Goal: Transaction & Acquisition: Purchase product/service

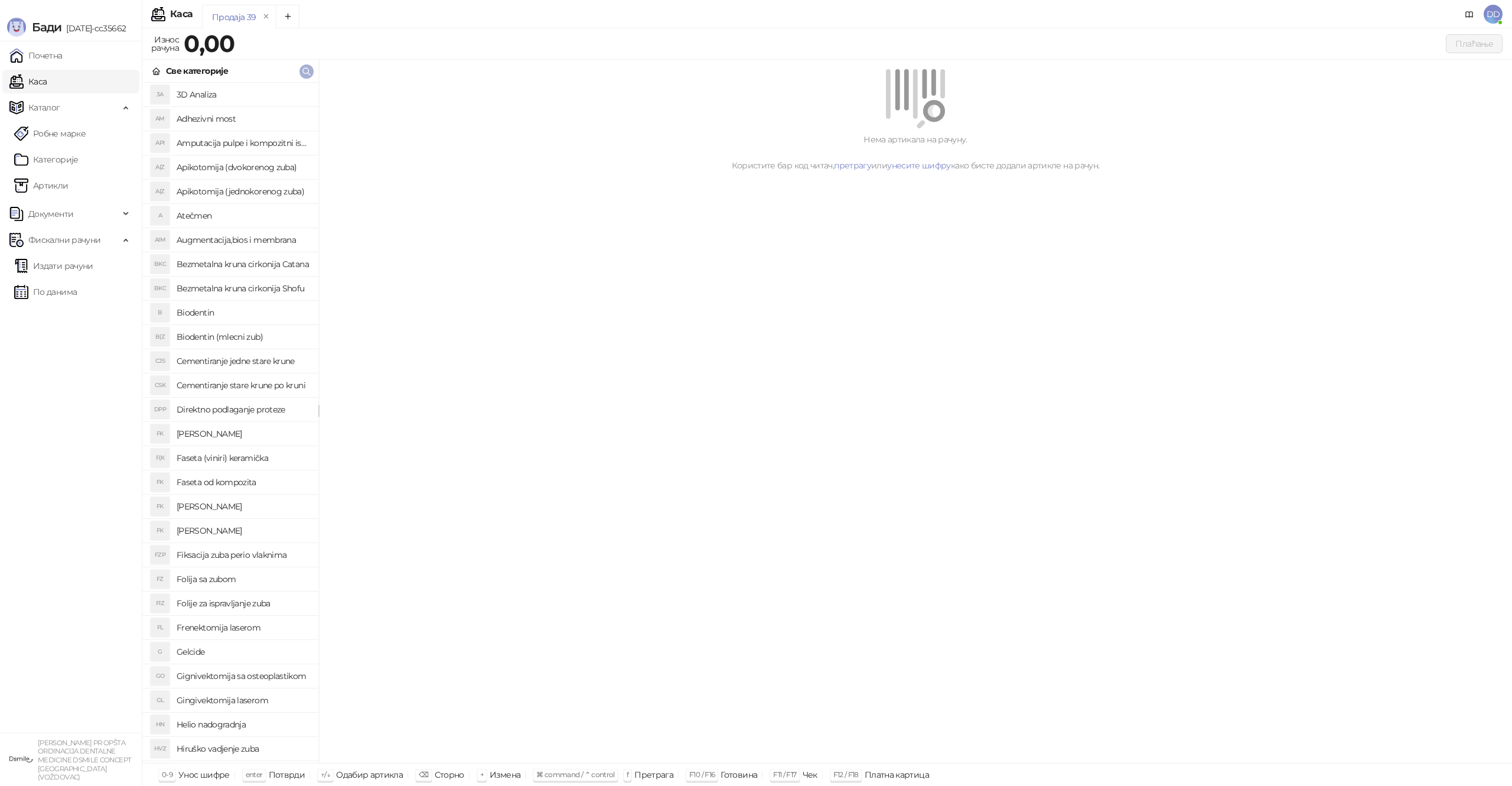
click at [313, 69] on button "button" at bounding box center [306, 71] width 14 height 14
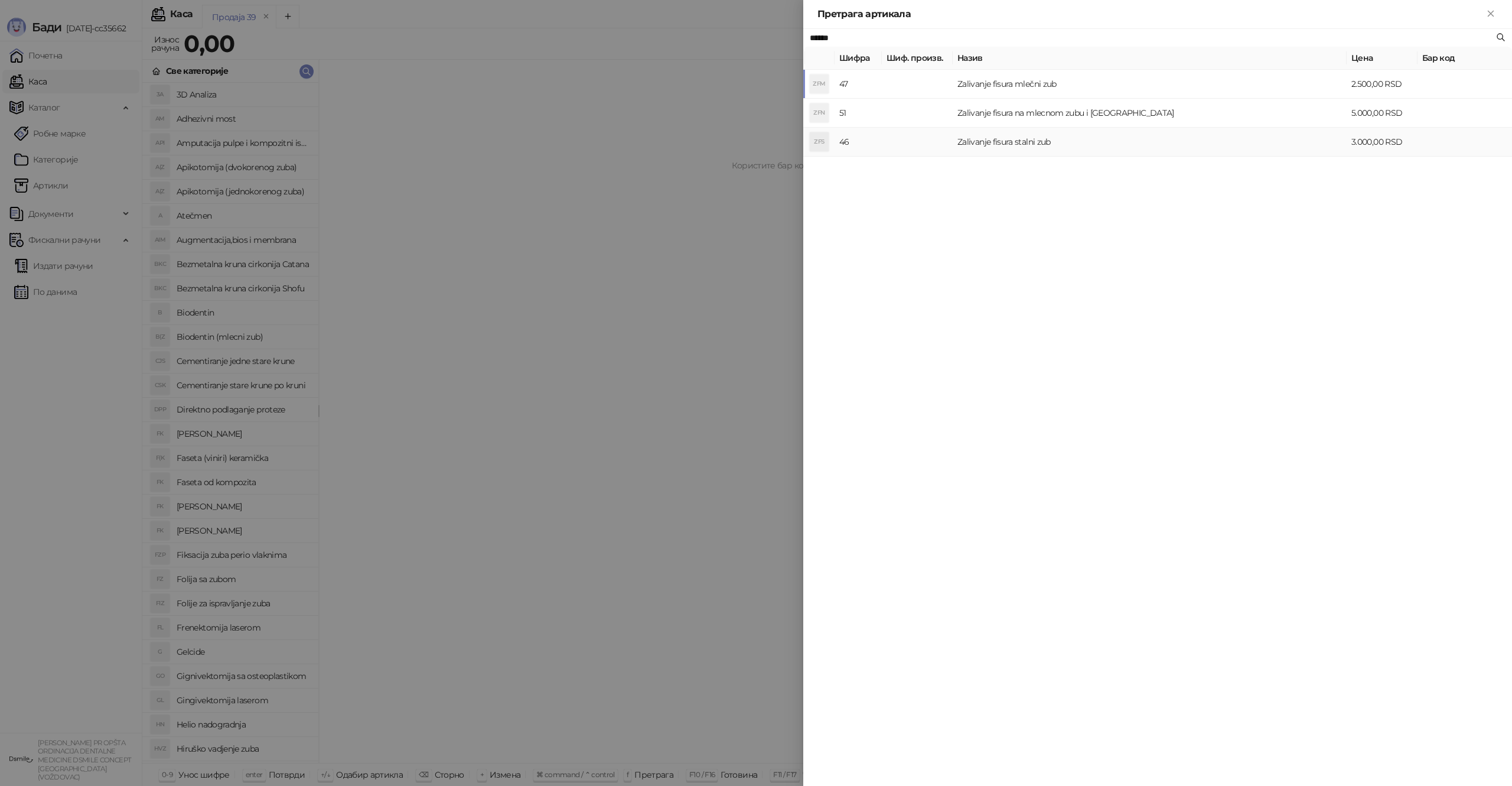
type input "******"
click at [985, 144] on td "Zalivanje fisura stalni zub" at bounding box center [1149, 142] width 394 height 29
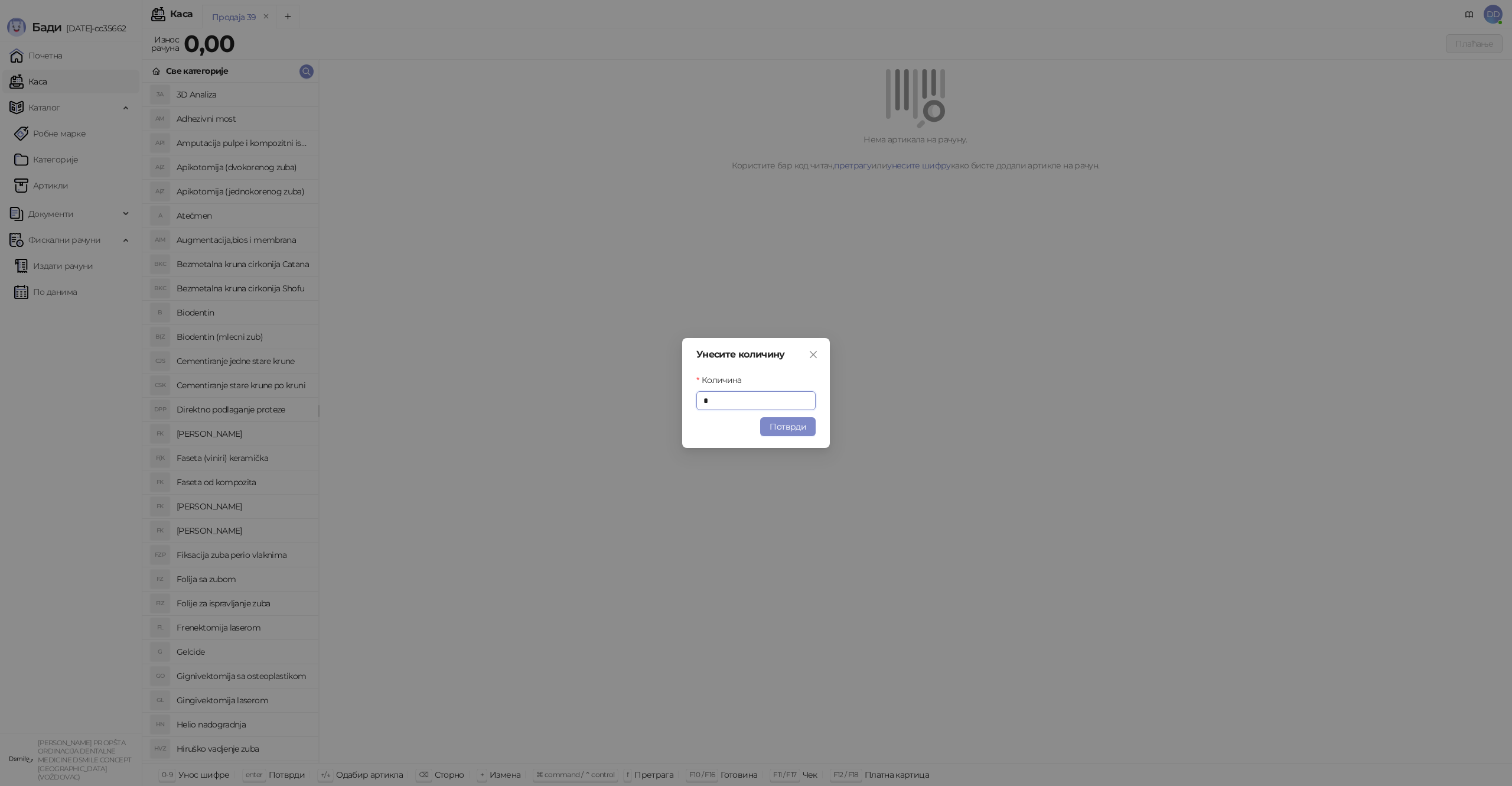
type input "*"
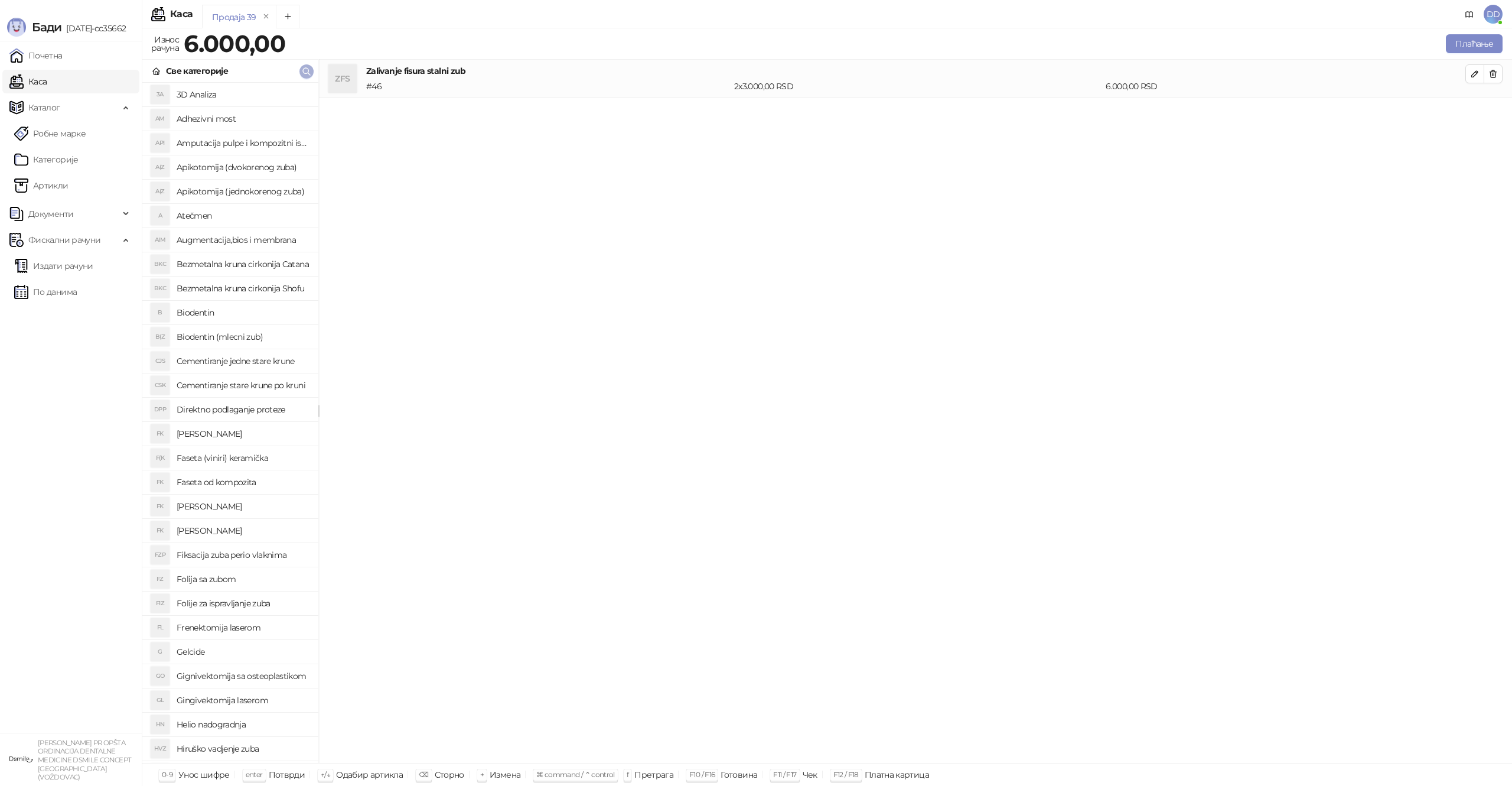
click at [308, 73] on icon "button" at bounding box center [306, 71] width 7 height 7
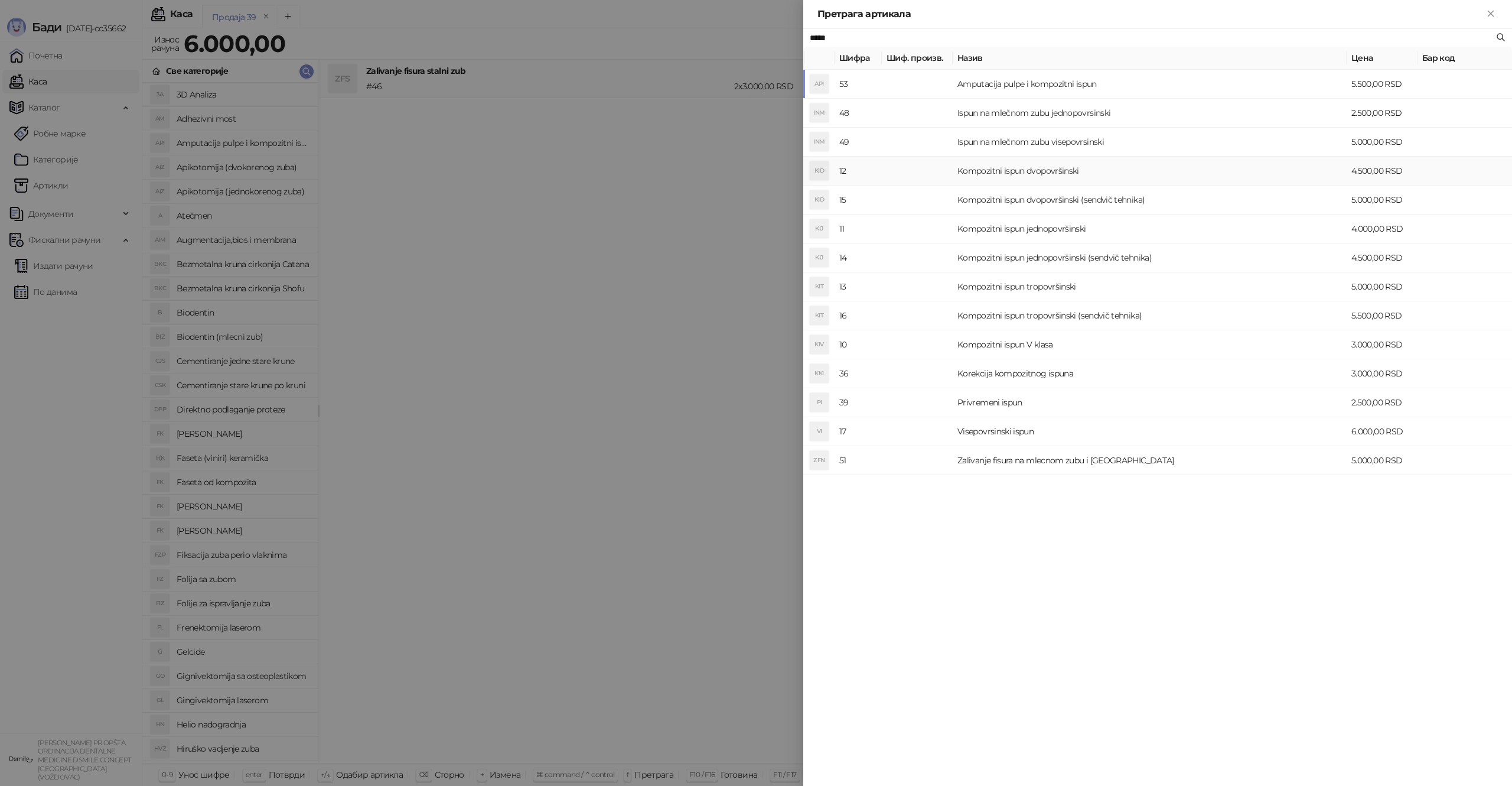
type input "*****"
click at [1008, 174] on td "Kompozitni ispun dvopovršinski" at bounding box center [1149, 171] width 394 height 29
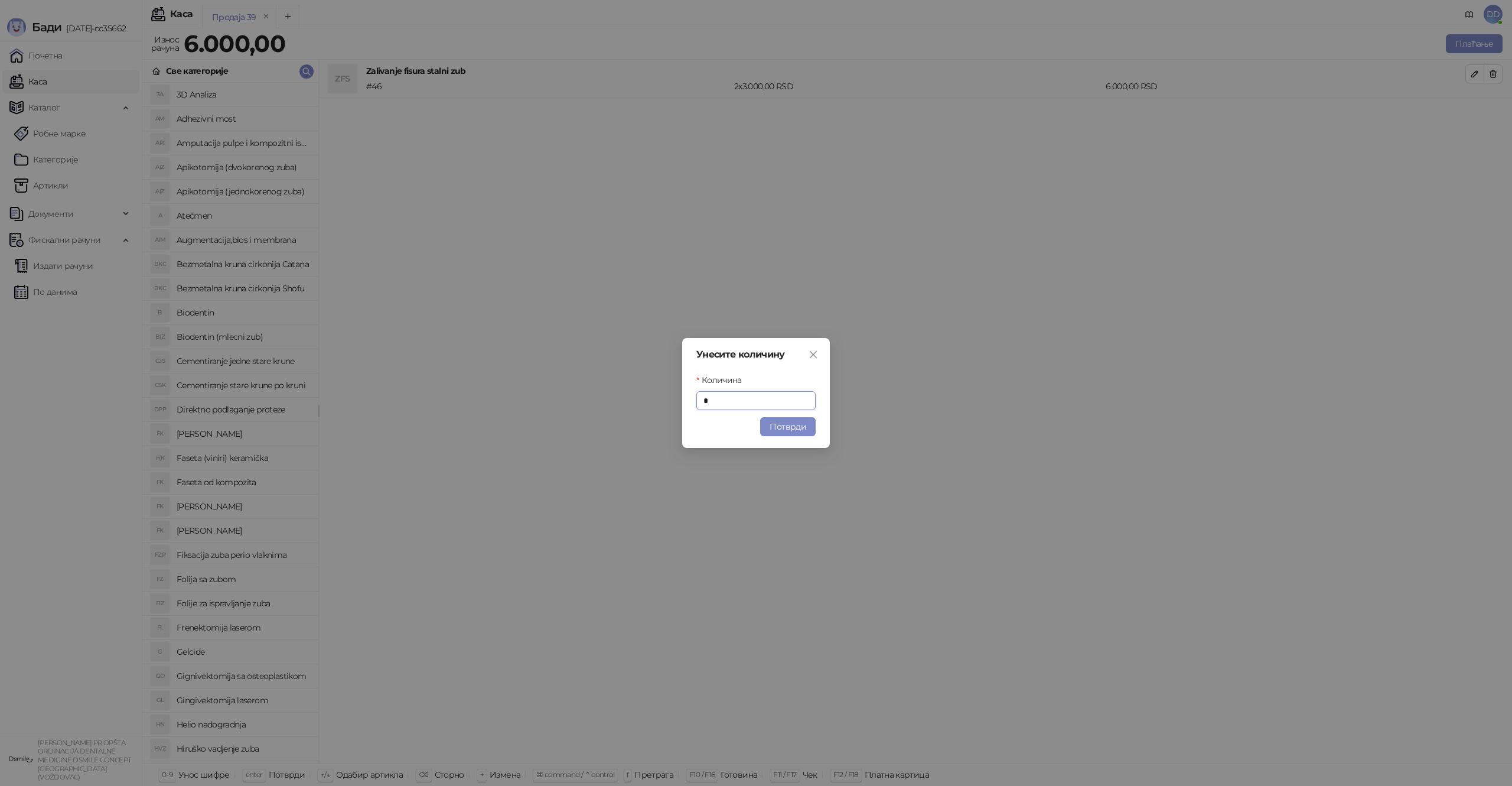
type input "*"
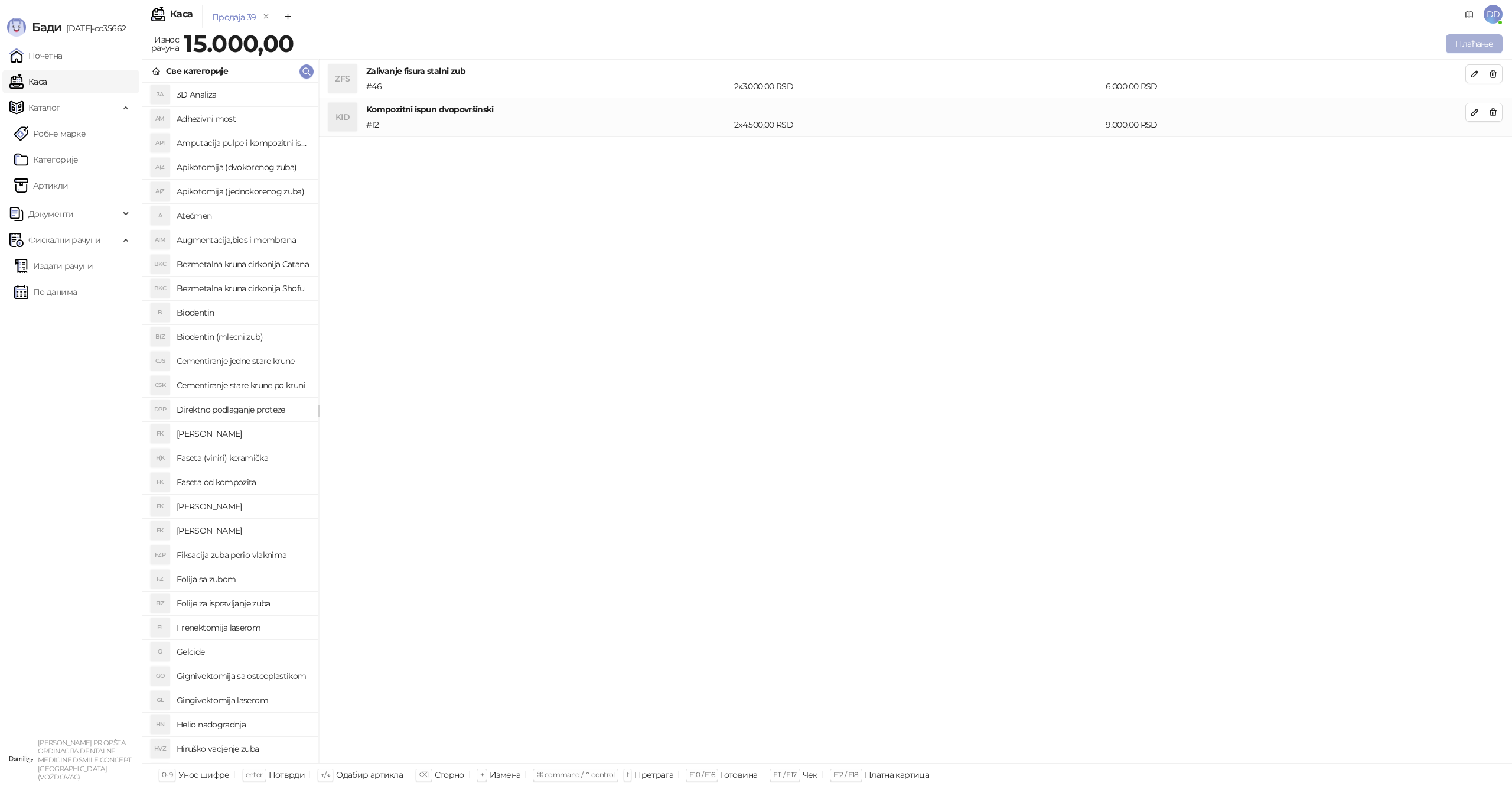
click at [1462, 49] on button "Плаћање" at bounding box center [1474, 43] width 57 height 19
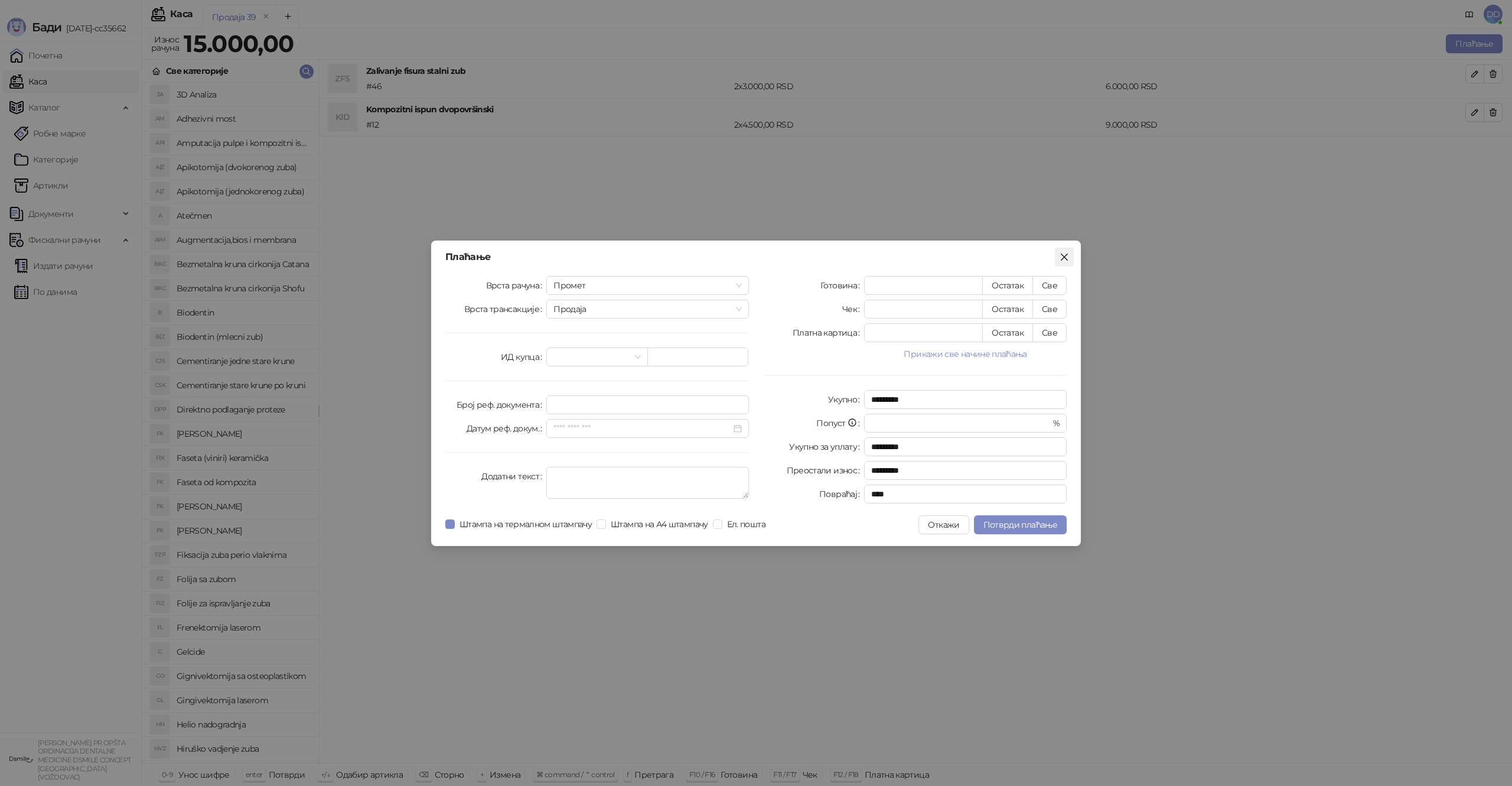
click at [1069, 253] on span "Close" at bounding box center [1063, 257] width 19 height 10
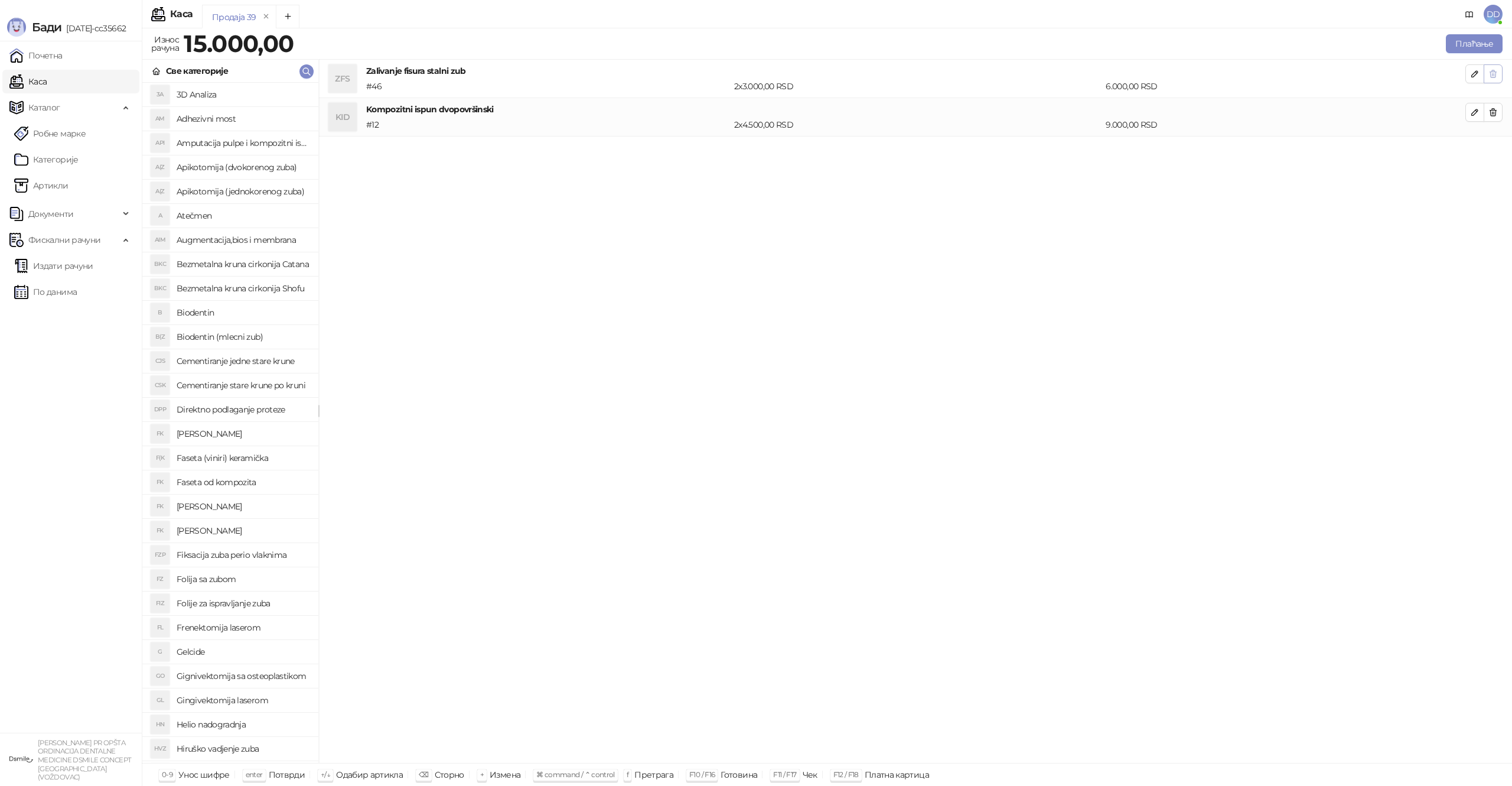
click at [1493, 81] on button "button" at bounding box center [1493, 73] width 19 height 19
click at [1494, 81] on button "button" at bounding box center [1493, 73] width 19 height 19
